Goal: Transaction & Acquisition: Purchase product/service

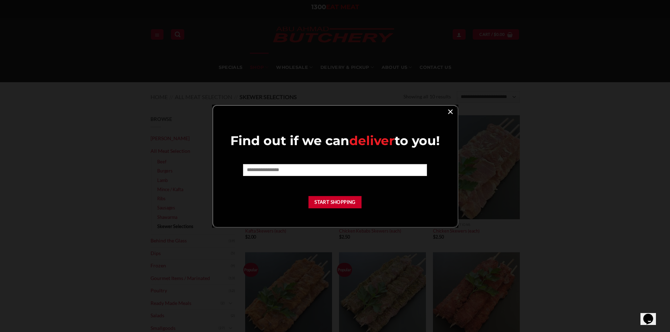
click at [453, 112] on link "×" at bounding box center [450, 111] width 10 height 9
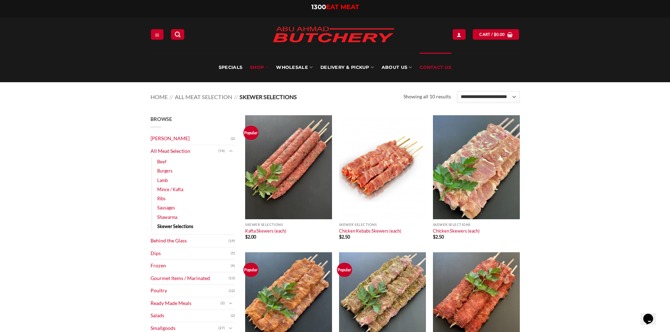
click at [437, 65] on link "Contact Us" at bounding box center [435, 68] width 32 height 30
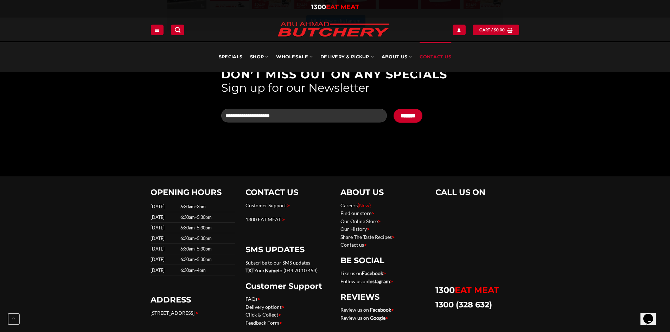
scroll to position [844, 0]
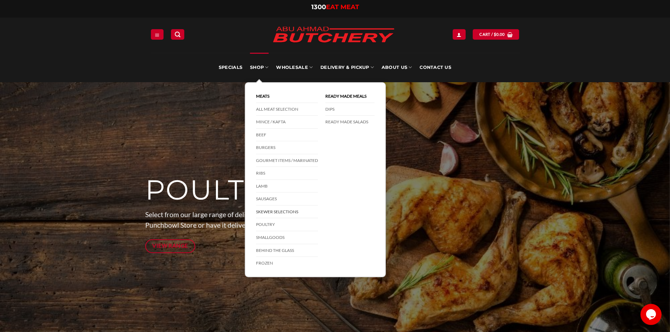
click at [276, 211] on link "Skewer Selections" at bounding box center [287, 212] width 62 height 13
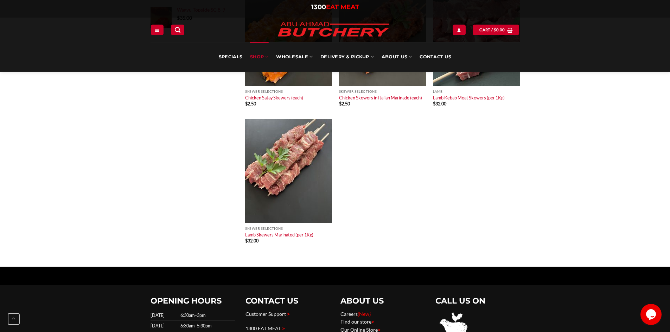
scroll to position [422, 0]
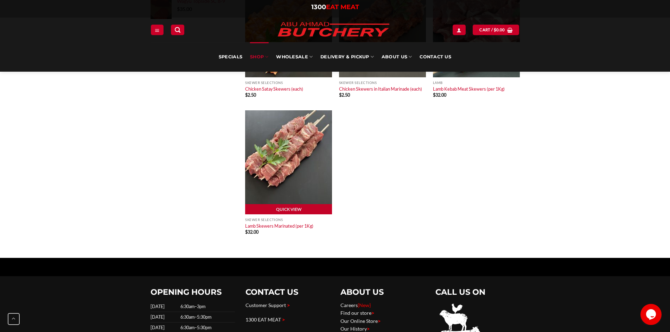
click at [293, 151] on img at bounding box center [288, 162] width 87 height 104
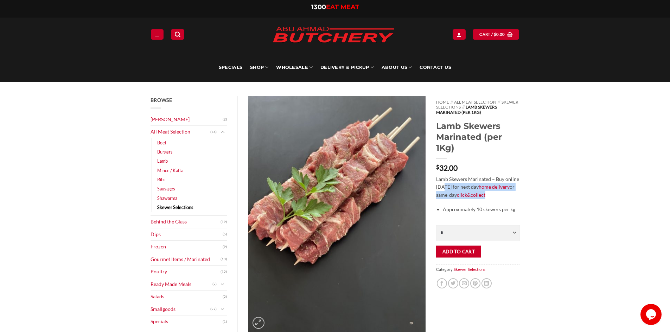
drag, startPoint x: 443, startPoint y: 187, endPoint x: 518, endPoint y: 192, distance: 75.4
click at [518, 192] on p "Lamb Skewers Marinated – Buy online [DATE] for next day home delivery or same-d…" at bounding box center [477, 187] width 83 height 24
click at [571, 201] on div "Browse Abu Ahmad Butchery (2) All Meat Selection (74) Beef (18) Burgers (4) Lam…" at bounding box center [335, 328] width 670 height 493
